Goal: Information Seeking & Learning: Find specific fact

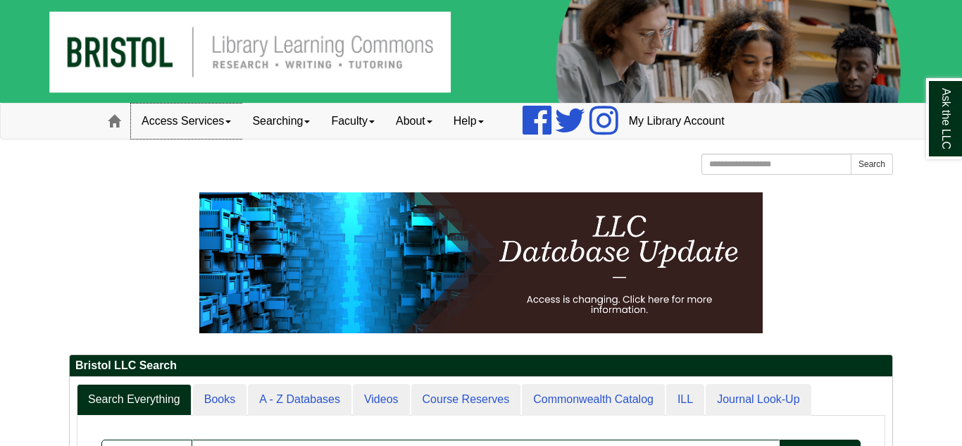
click at [234, 124] on link "Access Services" at bounding box center [186, 121] width 111 height 35
click at [311, 127] on link "Searching" at bounding box center [281, 121] width 79 height 35
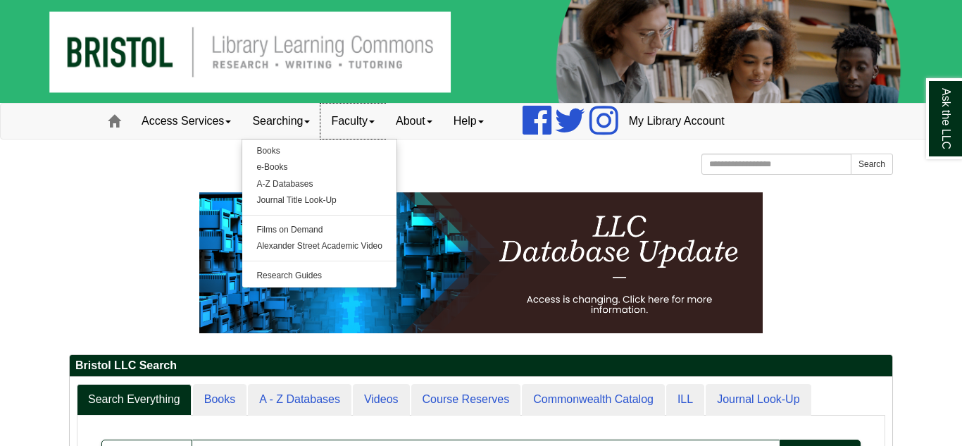
click at [382, 124] on link "Faculty" at bounding box center [352, 121] width 65 height 35
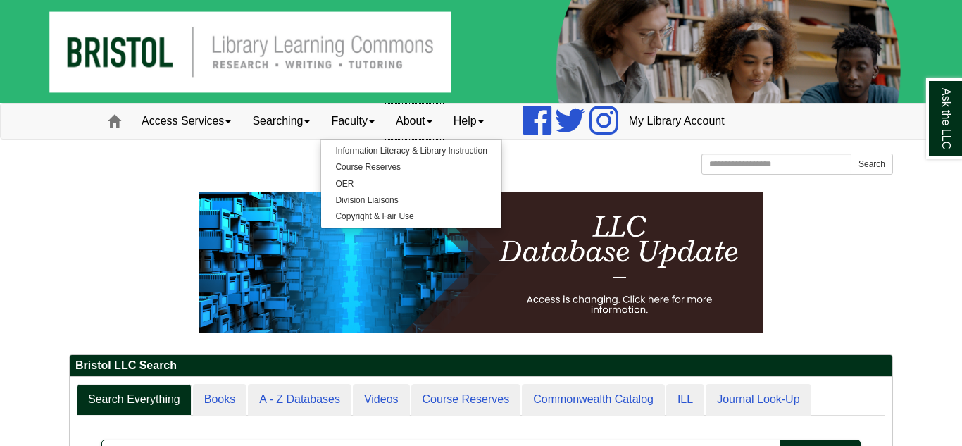
click at [435, 125] on link "About" at bounding box center [414, 121] width 58 height 35
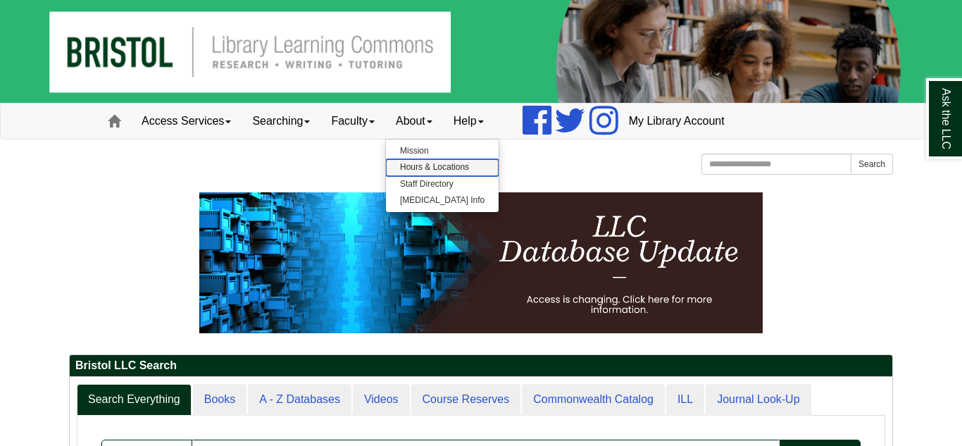
click at [429, 166] on link "Hours & Locations" at bounding box center [442, 167] width 113 height 16
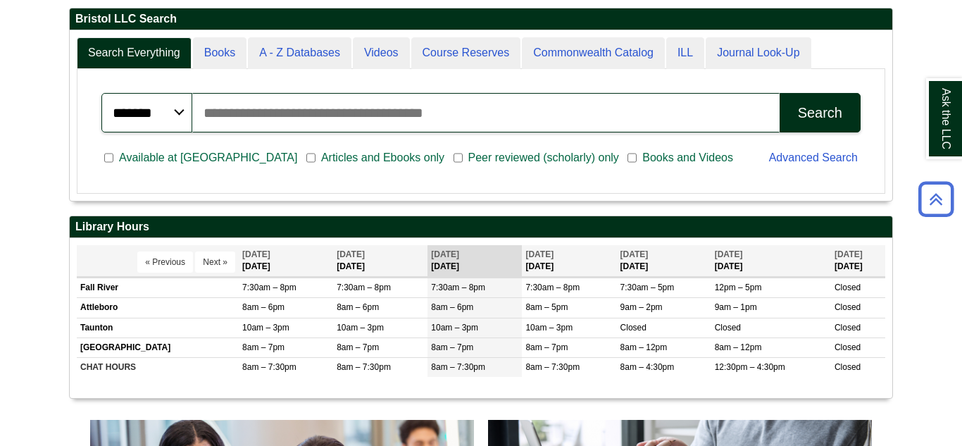
scroll to position [462, 0]
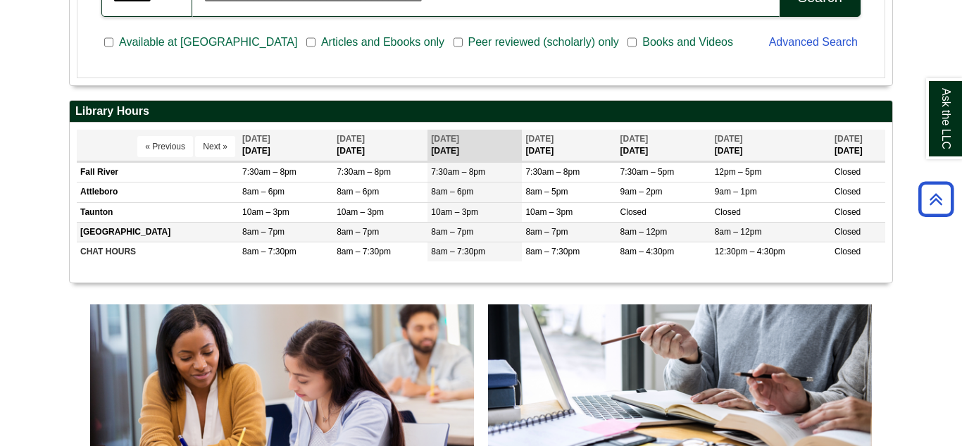
drag, startPoint x: 877, startPoint y: 236, endPoint x: 81, endPoint y: 234, distance: 795.6
click at [81, 234] on tr "[GEOGRAPHIC_DATA] 8am – 7pm 8am – 7pm 8am – 7pm Closed" at bounding box center [481, 232] width 808 height 20
copy tr "New Bedford 8am – 7pm 8am – 7pm 8am – 7pm 8am – 7pm 8am – 12pm 8am – 12pm Closed"
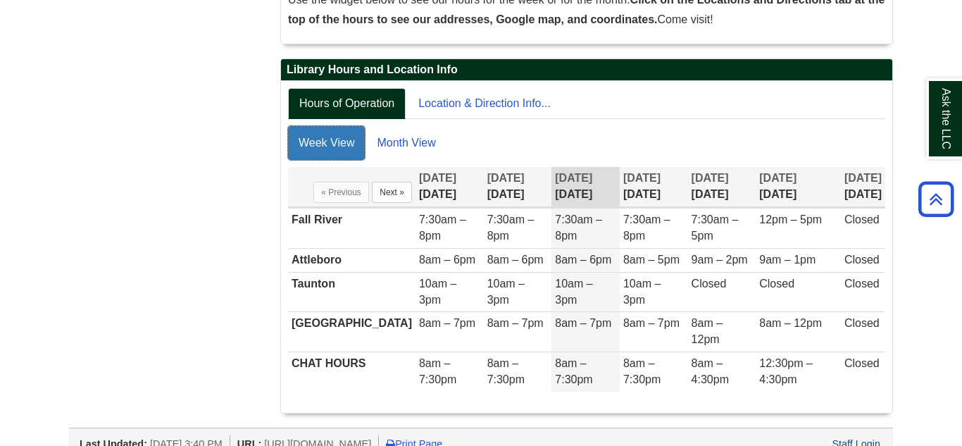
scroll to position [299, 0]
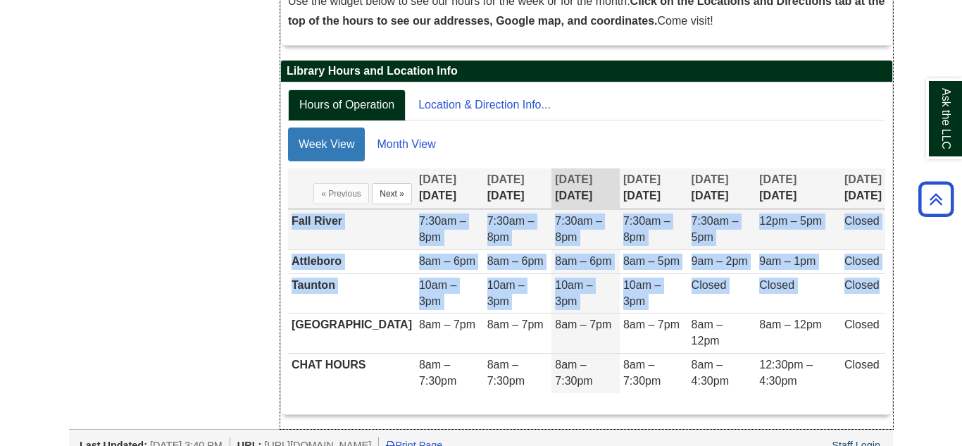
drag, startPoint x: 882, startPoint y: 294, endPoint x: 288, endPoint y: 227, distance: 597.2
click at [288, 227] on tbody "Fall River 7:30am – 8pm 7:30am – 8pm 7:30am – 8pm 7:30am – 8pm 7:30am – 5pm 12p…" at bounding box center [586, 301] width 597 height 183
copy tbody "Fall River 7:30am – 8pm 7:30am – 8pm 7:30am – 8pm 7:30am – 8pm 7:30am – 5pm 12p…"
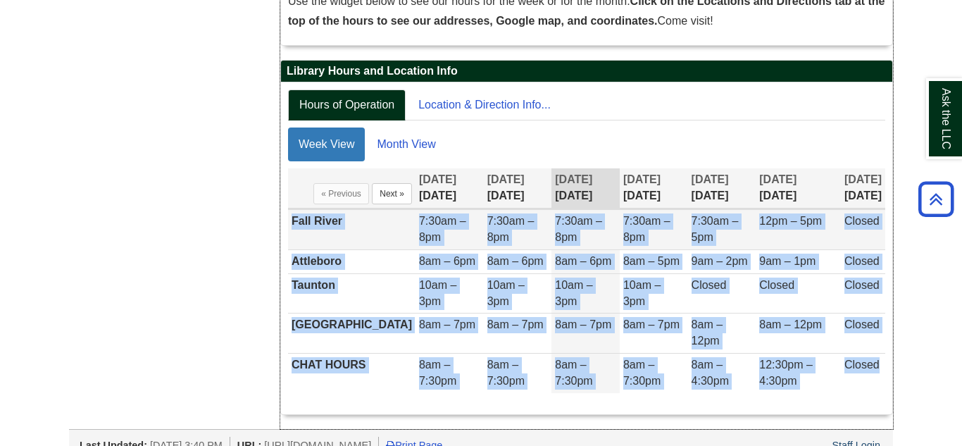
drag, startPoint x: 877, startPoint y: 349, endPoint x: 291, endPoint y: 231, distance: 596.8
click at [291, 231] on tbody "Fall River 7:30am – 8pm 7:30am – 8pm 7:30am – 8pm 7:30am – 8pm 7:30am – 5pm 12p…" at bounding box center [586, 301] width 597 height 183
copy tbody "Fall River 7:30am – 8pm 7:30am – 8pm 7:30am – 8pm 7:30am – 8pm 7:30am – 5pm 12p…"
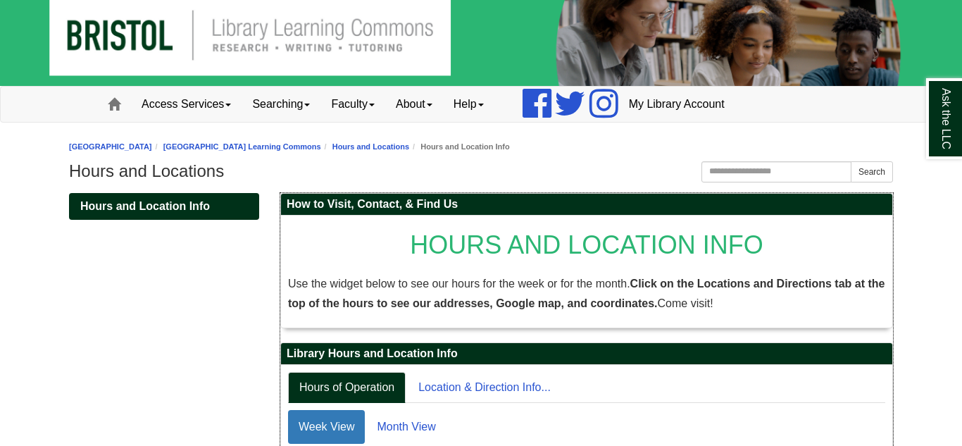
scroll to position [21, 0]
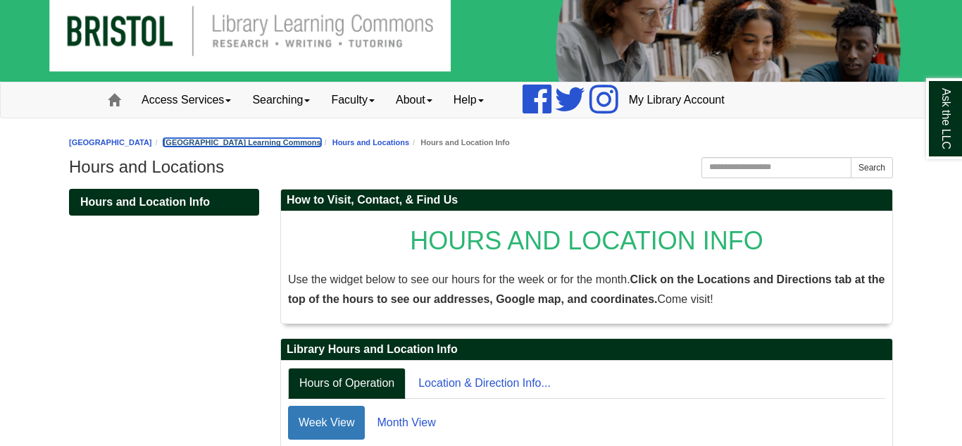
click at [321, 142] on link "[GEOGRAPHIC_DATA] Learning Commons" at bounding box center [242, 142] width 158 height 8
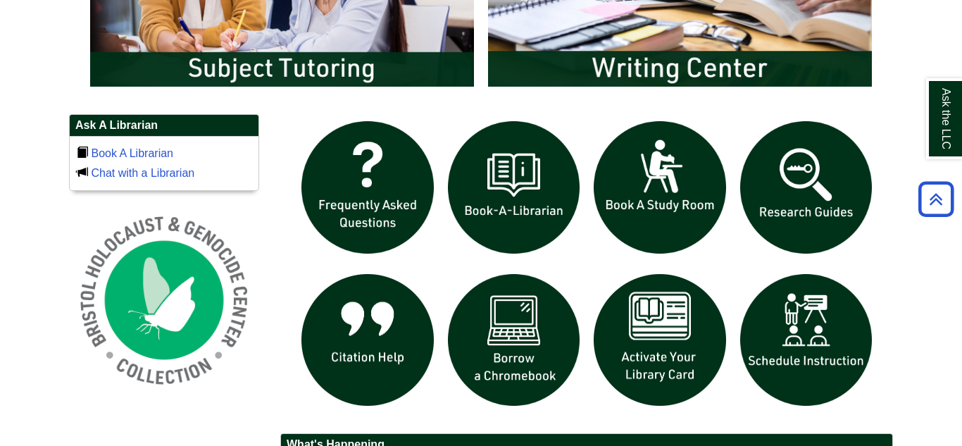
scroll to position [883, 0]
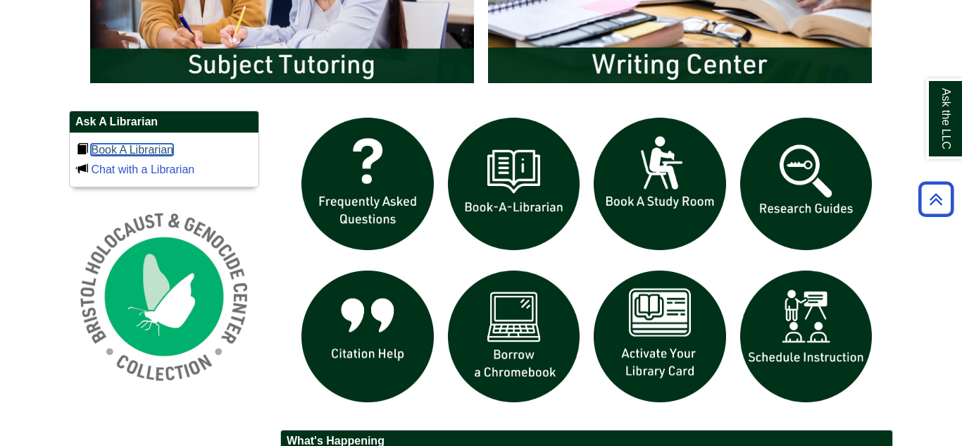
click at [135, 156] on link "Book A Librarian" at bounding box center [132, 150] width 82 height 12
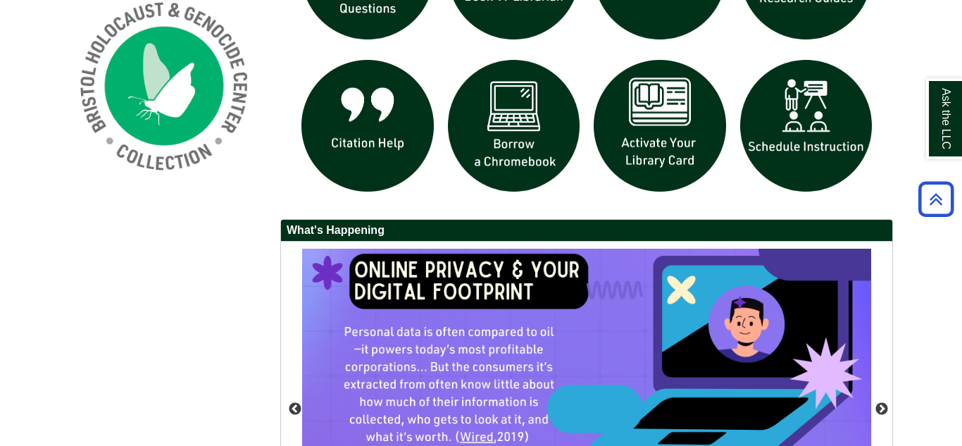
scroll to position [1098, 0]
